Goal: Information Seeking & Learning: Learn about a topic

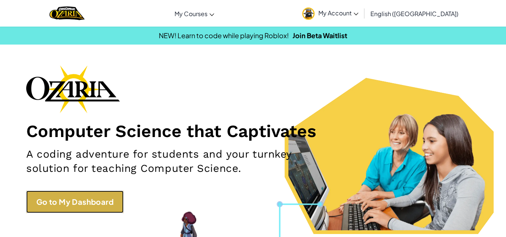
click at [121, 211] on link "Go to My Dashboard" at bounding box center [74, 202] width 97 height 22
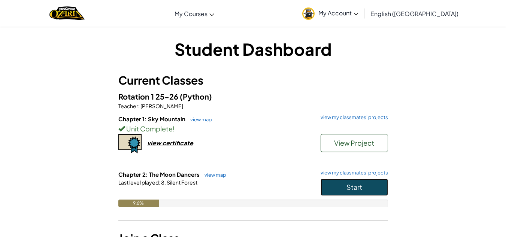
click at [332, 187] on button "Start" at bounding box center [353, 187] width 67 height 17
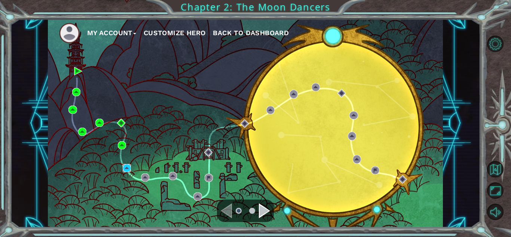
click at [124, 167] on img at bounding box center [127, 168] width 8 height 8
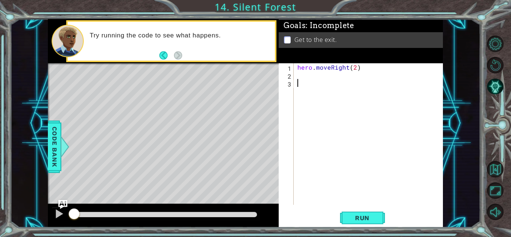
click at [300, 74] on div "hero . moveRight ( 2 )" at bounding box center [370, 141] width 149 height 157
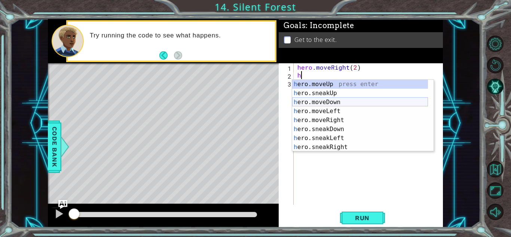
click at [339, 105] on div "h ero.moveUp press enter h ero.sneakUp press enter h ero.moveDown press enter h…" at bounding box center [360, 125] width 136 height 90
type textarea "hero.moveDown(1)"
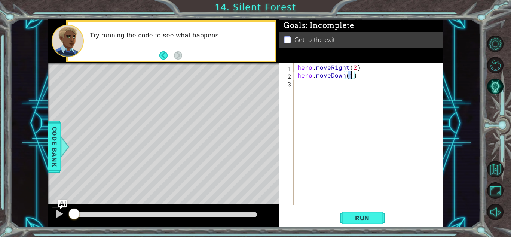
click at [298, 85] on div "hero . moveRight ( 2 ) hero . moveDown ( 1 )" at bounding box center [370, 141] width 149 height 157
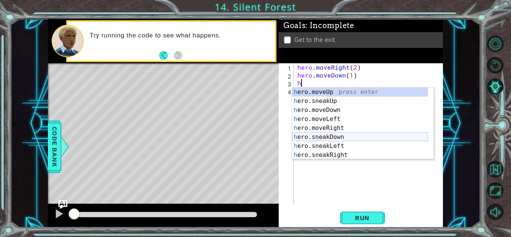
click at [328, 138] on div "h ero.moveUp press enter h ero.sneakUp press enter h ero.moveDown press enter h…" at bounding box center [360, 133] width 136 height 90
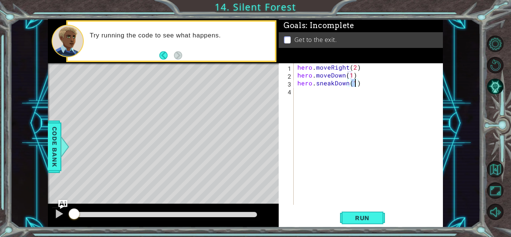
click at [361, 82] on div "hero . moveRight ( 2 ) hero . moveDown ( 1 ) hero . sneakDown ( 1 )" at bounding box center [370, 141] width 149 height 157
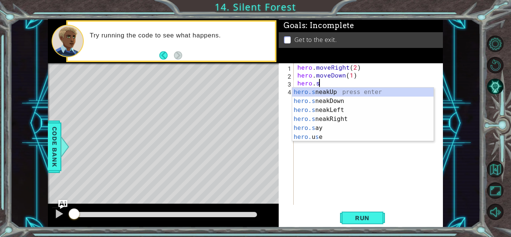
scroll to position [0, 1]
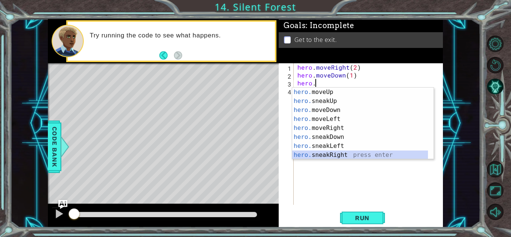
click at [327, 156] on div "hero. moveUp press enter hero. sneakUp press enter hero. moveDown press enter h…" at bounding box center [360, 133] width 136 height 90
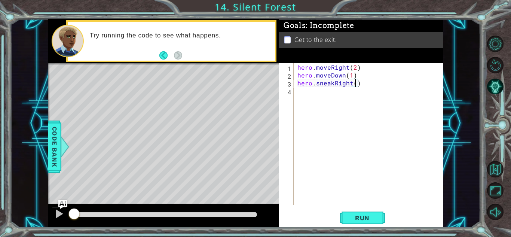
type textarea "hero.sneakRight(2)"
click at [297, 95] on div "hero . moveRight ( 2 ) hero . moveDown ( 1 ) hero . sneakRight ( 2 )" at bounding box center [370, 141] width 149 height 157
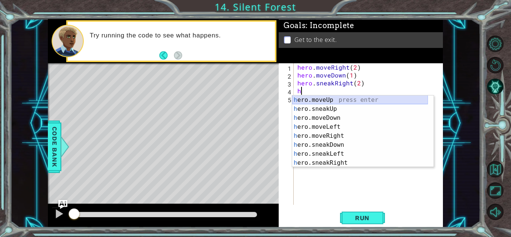
click at [305, 99] on div "h ero.moveUp press enter h ero.sneakUp press enter h ero.moveDown press enter h…" at bounding box center [360, 140] width 136 height 90
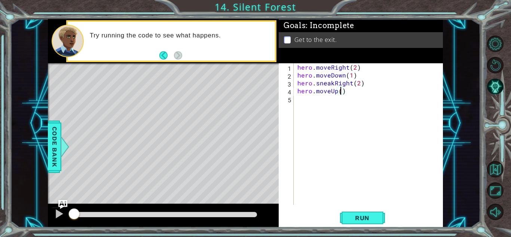
type textarea "hero.moveUp(1)"
click at [301, 102] on div "hero . moveRight ( 2 ) hero . moveDown ( 1 ) hero . sneakRight ( 2 ) hero . mov…" at bounding box center [370, 141] width 149 height 157
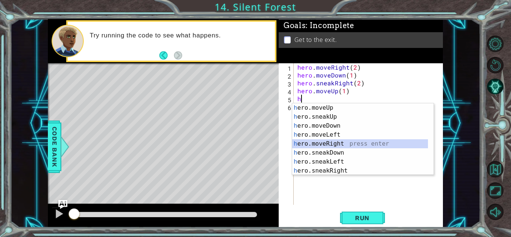
click at [332, 142] on div "h ero.moveUp press enter h ero.sneakUp press enter h ero.moveDown press enter h…" at bounding box center [360, 148] width 136 height 90
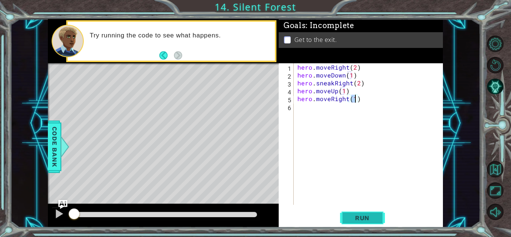
type textarea "hero.moveRight(1)"
click at [351, 215] on span "Run" at bounding box center [363, 217] width 30 height 7
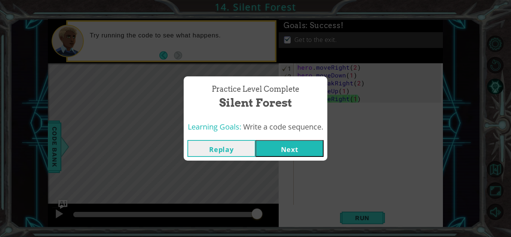
click at [298, 146] on button "Next" at bounding box center [290, 148] width 68 height 17
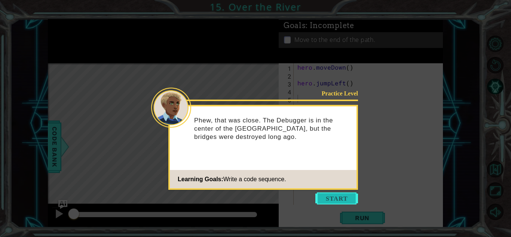
click at [336, 192] on button "Start" at bounding box center [337, 198] width 43 height 12
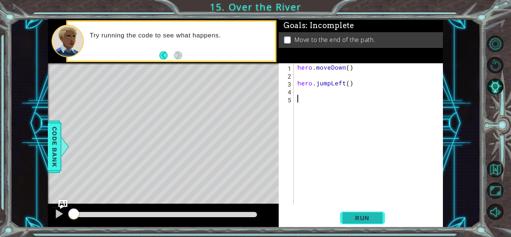
click at [367, 220] on span "Run" at bounding box center [363, 217] width 30 height 7
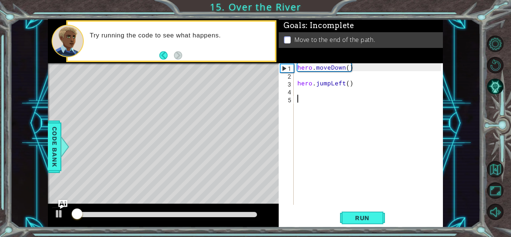
click at [313, 76] on div "hero . moveDown ( ) hero . jumpLeft ( )" at bounding box center [370, 141] width 149 height 157
type textarea "hero.moveDown()"
